Goal: Information Seeking & Learning: Check status

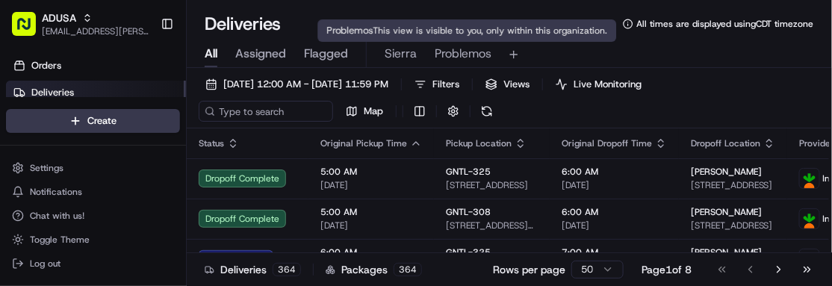
click at [451, 57] on span "Problemos" at bounding box center [463, 54] width 57 height 18
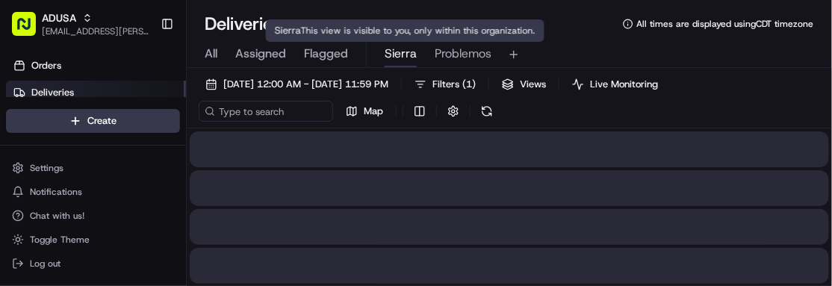
click at [404, 52] on span "Sierra" at bounding box center [401, 54] width 32 height 18
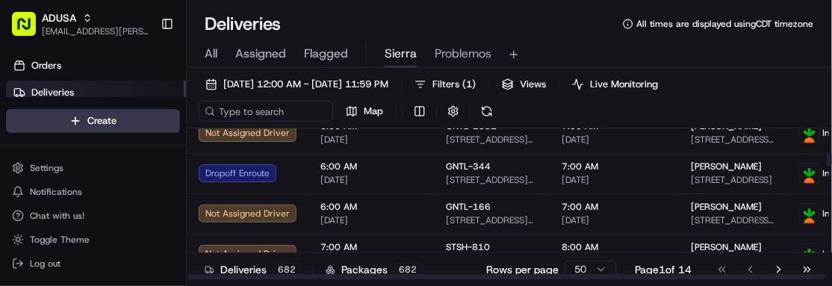
scroll to position [330, 0]
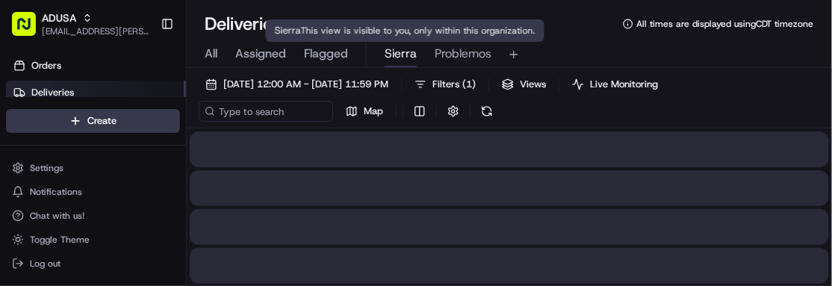
click at [397, 61] on span "Sierra" at bounding box center [401, 54] width 32 height 18
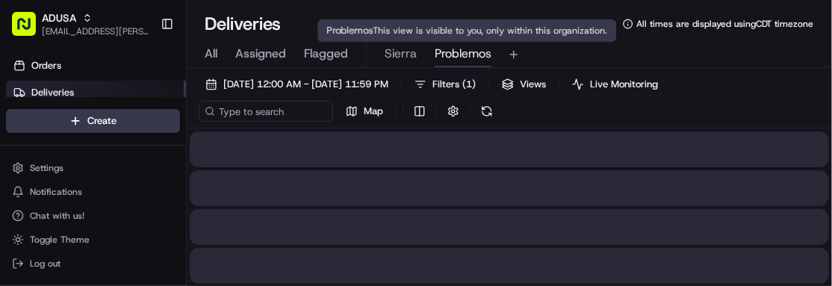
click at [460, 57] on span "Problemos" at bounding box center [463, 54] width 57 height 18
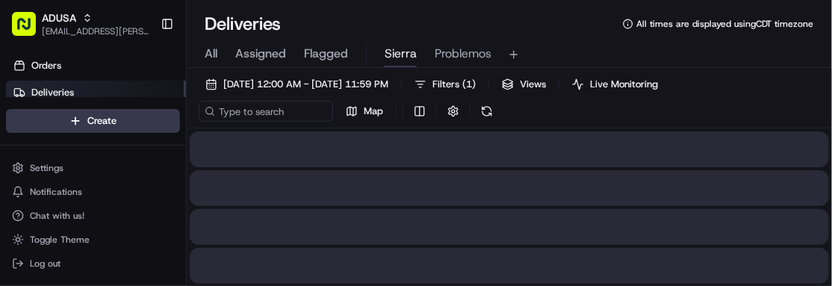
click at [408, 45] on span "Sierra" at bounding box center [401, 54] width 32 height 18
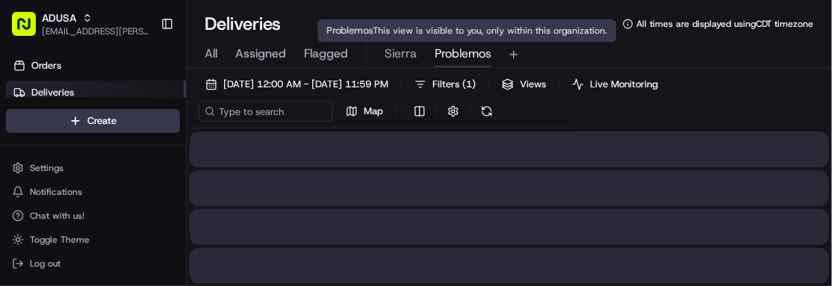
click at [447, 62] on span "Problemos" at bounding box center [463, 54] width 57 height 18
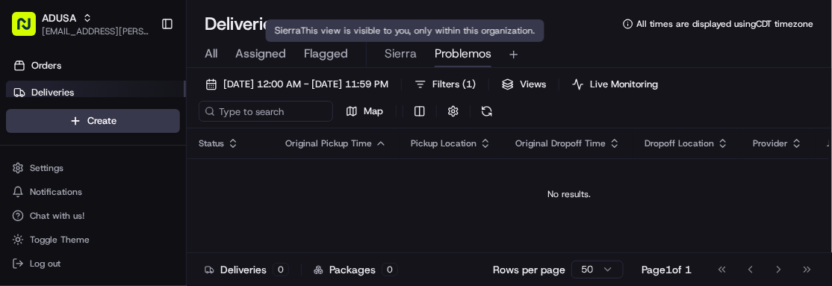
click at [406, 49] on span "Sierra" at bounding box center [401, 54] width 32 height 18
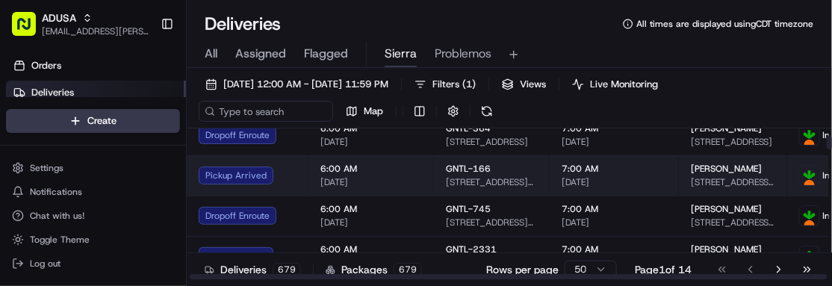
scroll to position [105, 2]
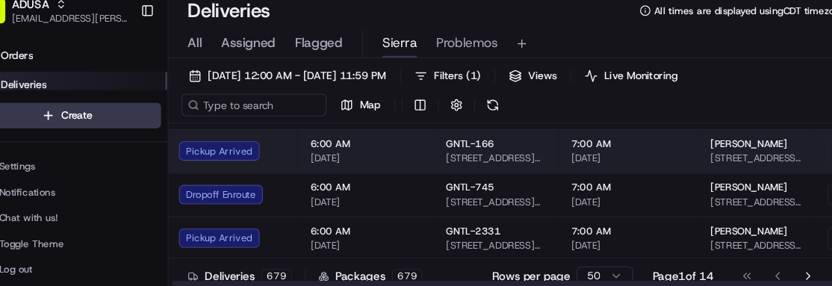
click at [409, 190] on span "6:00 AM" at bounding box center [369, 188] width 102 height 12
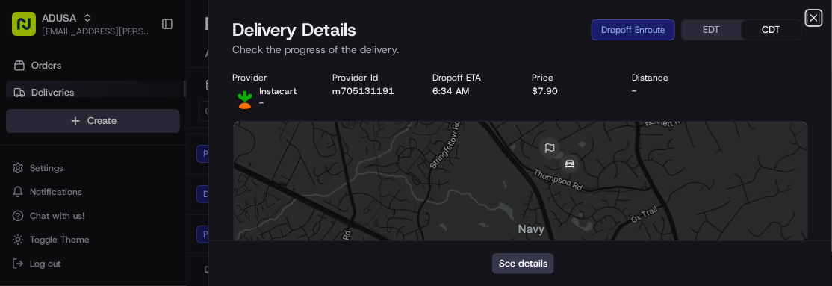
click at [809, 14] on icon "button" at bounding box center [814, 18] width 12 height 12
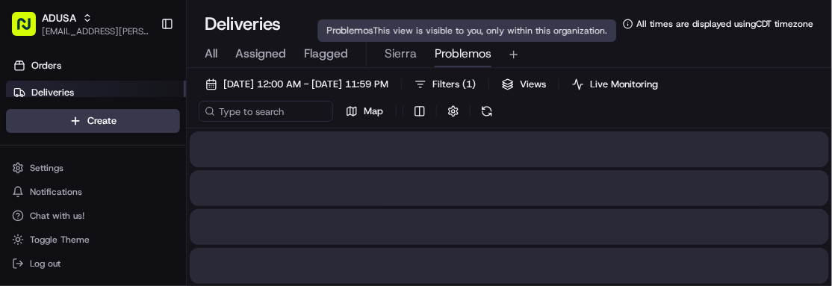
click at [466, 53] on span "Problemos" at bounding box center [463, 54] width 57 height 18
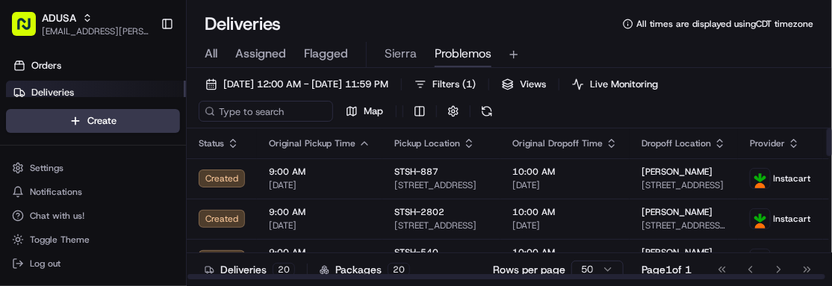
click at [244, 4] on div "Deliveries All times are displayed using CDT timezone All Assigned Flagged Sier…" at bounding box center [510, 143] width 646 height 286
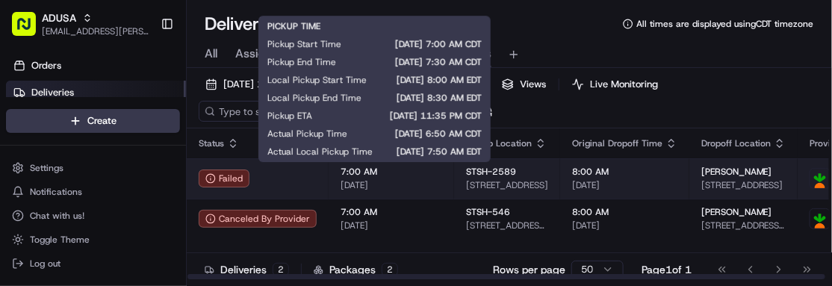
click at [417, 189] on span "[DATE]" at bounding box center [392, 185] width 102 height 12
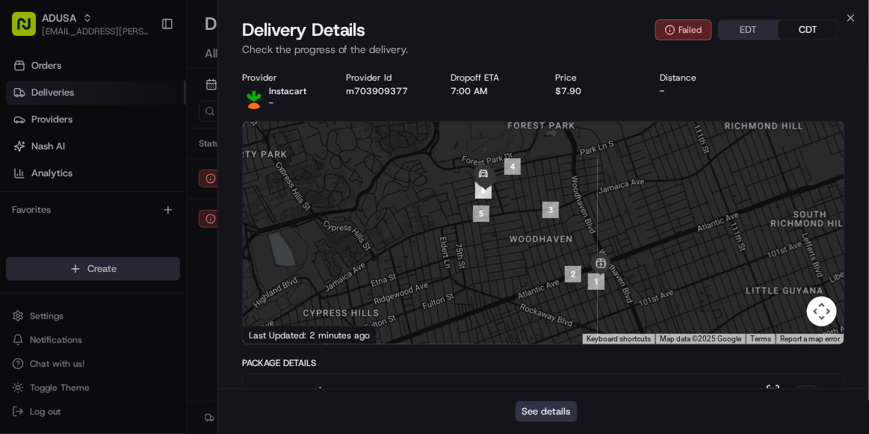
click at [554, 285] on button "See details" at bounding box center [547, 411] width 62 height 21
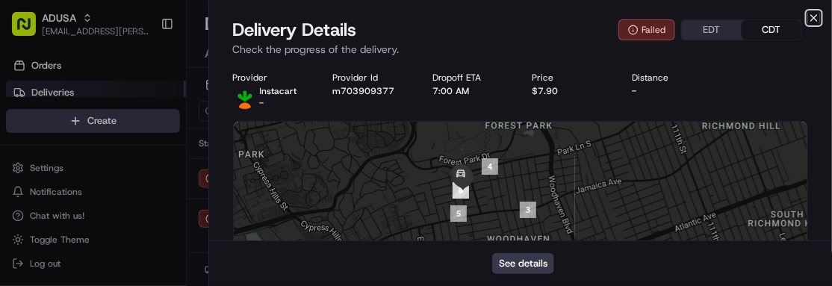
click at [811, 20] on icon "button" at bounding box center [814, 18] width 12 height 12
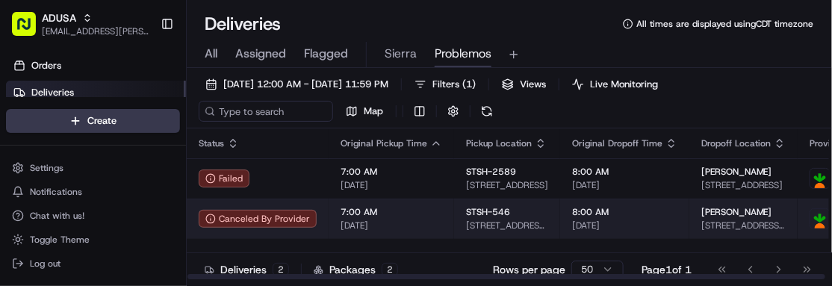
click at [415, 231] on td "7:00 AM 08/18/2025" at bounding box center [392, 219] width 126 height 40
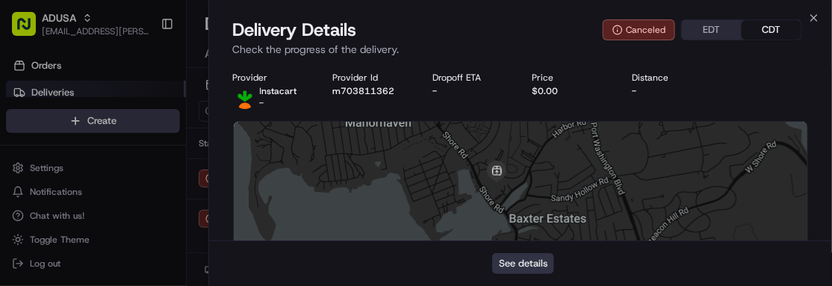
click at [513, 261] on button "See details" at bounding box center [523, 263] width 62 height 21
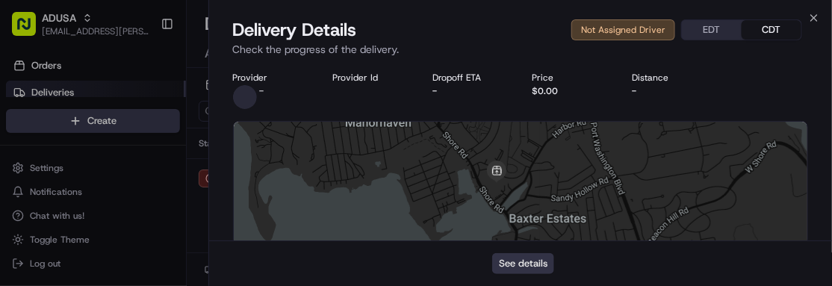
click at [537, 261] on button "See details" at bounding box center [523, 263] width 62 height 21
click at [810, 21] on icon "button" at bounding box center [814, 18] width 12 height 12
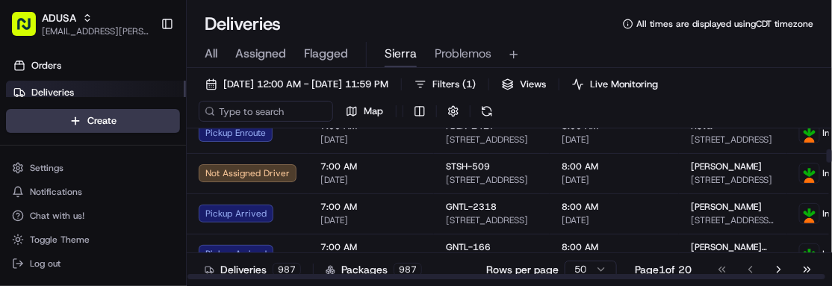
scroll to position [289, 0]
